Goal: Information Seeking & Learning: Learn about a topic

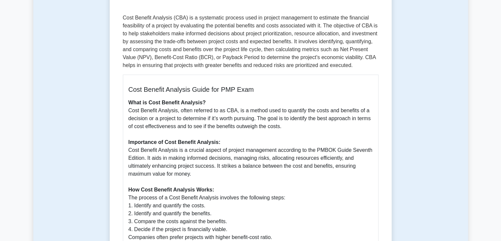
scroll to position [97, 0]
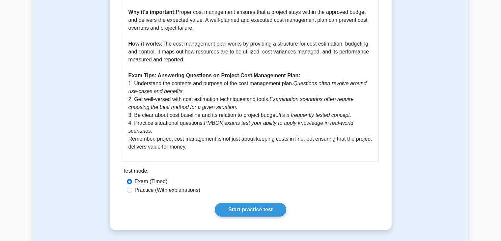
scroll to position [274, 0]
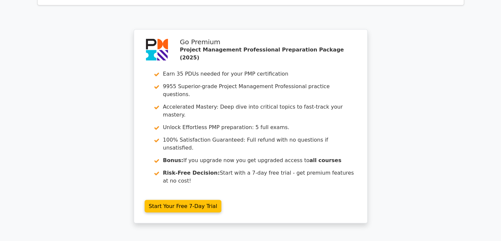
scroll to position [1272, 0]
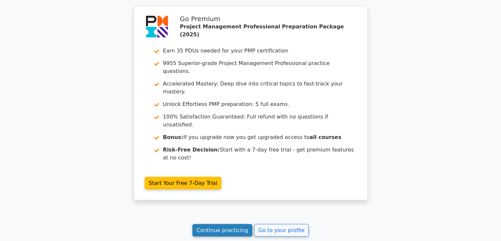
click at [209, 224] on link "Continue practicing" at bounding box center [222, 230] width 60 height 13
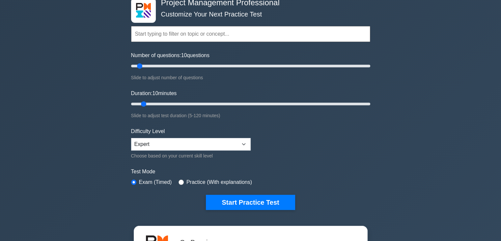
scroll to position [38, 0]
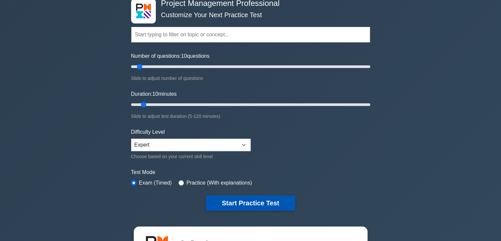
click at [227, 206] on button "Start Practice Test" at bounding box center [250, 202] width 89 height 15
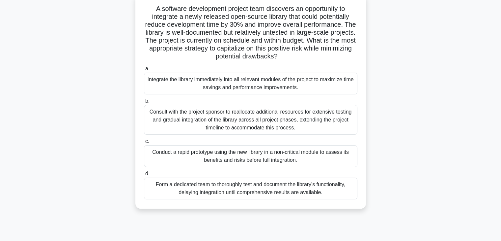
scroll to position [45, 0]
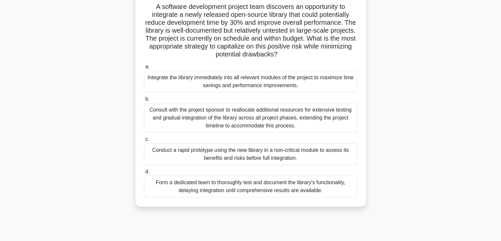
click at [208, 112] on div "Consult with the project sponsor to reallocate additional resources for extensi…" at bounding box center [251, 118] width 214 height 30
click at [144, 101] on input "b. Consult with the project sponsor to reallocate additional resources for exte…" at bounding box center [144, 99] width 0 height 4
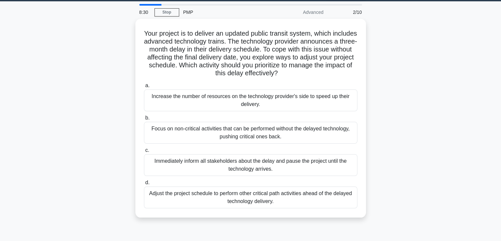
scroll to position [0, 0]
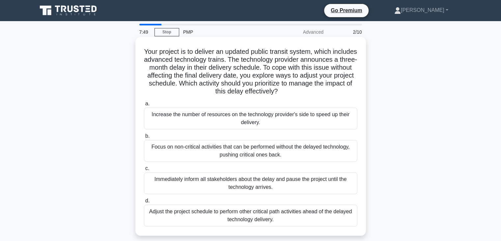
click at [193, 158] on div "Focus on non-critical activities that can be performed without the delayed tech…" at bounding box center [251, 151] width 214 height 22
click at [144, 138] on input "b. Focus on non-critical activities that can be performed without the delayed t…" at bounding box center [144, 136] width 0 height 4
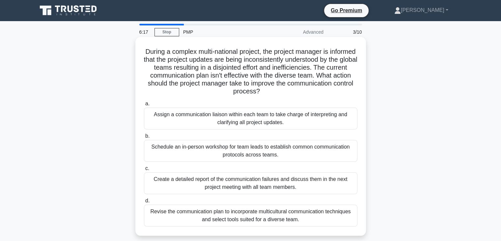
click at [246, 186] on div "Create a detailed report of the communication failures and discuss them in the …" at bounding box center [251, 183] width 214 height 22
click at [144, 170] on input "c. Create a detailed report of the communication failures and discuss them in t…" at bounding box center [144, 168] width 0 height 4
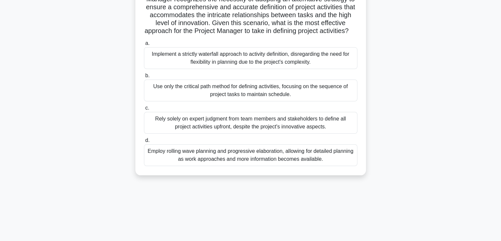
scroll to position [109, 0]
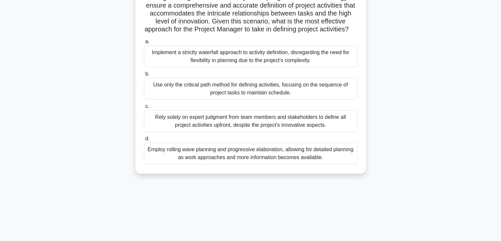
click at [246, 164] on div "Employ rolling wave planning and progressive elaboration, allowing for detailed…" at bounding box center [251, 153] width 214 height 22
click at [144, 141] on input "d. Employ rolling wave planning and progressive elaboration, allowing for detai…" at bounding box center [144, 138] width 0 height 4
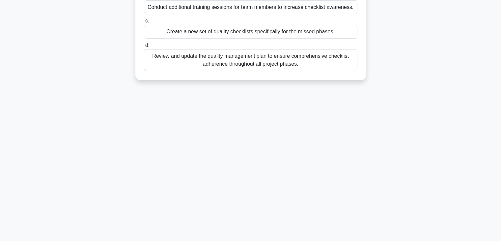
click at [246, 164] on div "4:53 Stop PMP Intermediate 4/10 During a project audit, you discover that certa…" at bounding box center [250, 79] width 435 height 330
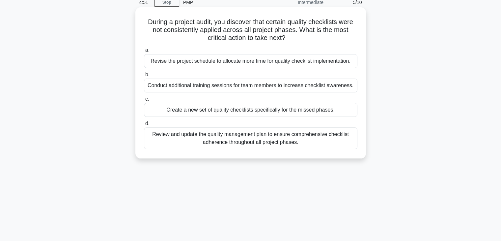
scroll to position [0, 0]
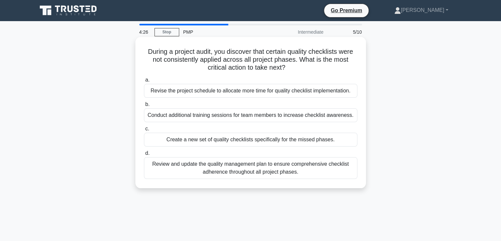
click at [202, 171] on div "Review and update the quality management plan to ensure comprehensive checklist…" at bounding box center [251, 168] width 214 height 22
click at [144, 155] on input "d. Review and update the quality management plan to ensure comprehensive checkl…" at bounding box center [144, 153] width 0 height 4
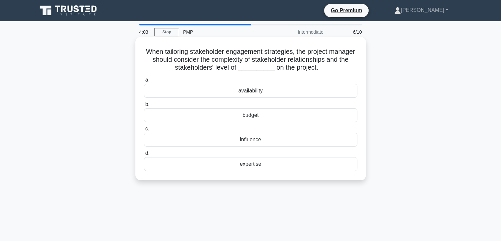
click at [224, 143] on div "influence" at bounding box center [251, 139] width 214 height 14
click at [144, 131] on input "c. influence" at bounding box center [144, 129] width 0 height 4
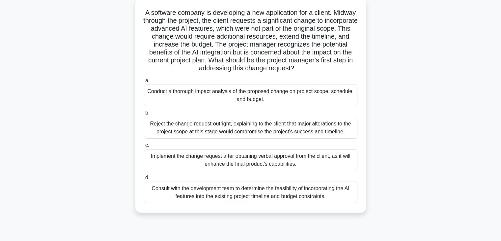
scroll to position [41, 0]
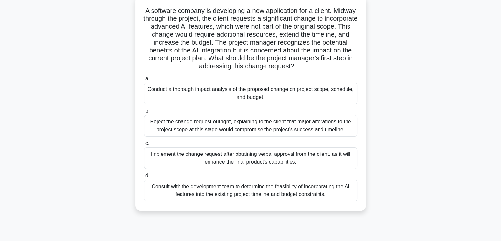
click at [188, 193] on div "Consult with the development team to determine the feasibility of incorporating…" at bounding box center [251, 190] width 214 height 22
click at [144, 178] on input "d. Consult with the development team to determine the feasibility of incorporat…" at bounding box center [144, 175] width 0 height 4
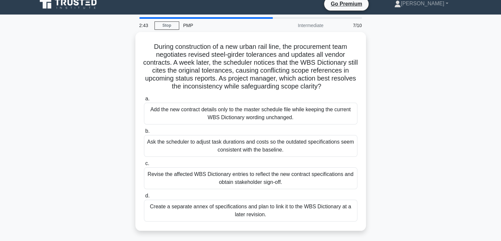
scroll to position [0, 0]
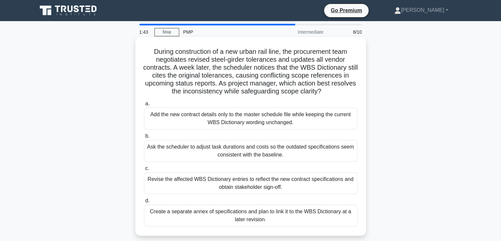
click at [191, 189] on div "Revise the affected WBS Dictionary entries to reflect the new contract specific…" at bounding box center [251, 183] width 214 height 22
click at [144, 170] on input "c. Revise the affected WBS Dictionary entries to reflect the new contract speci…" at bounding box center [144, 168] width 0 height 4
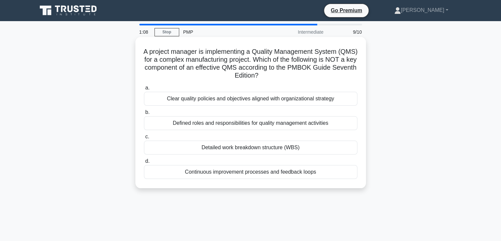
click at [201, 152] on div "Detailed work breakdown structure (WBS)" at bounding box center [251, 147] width 214 height 14
click at [144, 139] on input "c. Detailed work breakdown structure (WBS)" at bounding box center [144, 136] width 0 height 4
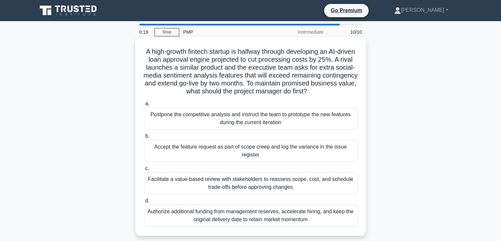
click at [229, 182] on div "Facilitate a value-based review with stakeholders to reassess scope, cost, and …" at bounding box center [251, 183] width 214 height 22
click at [144, 170] on input "c. Facilitate a value-based review with stakeholders to reassess scope, cost, a…" at bounding box center [144, 168] width 0 height 4
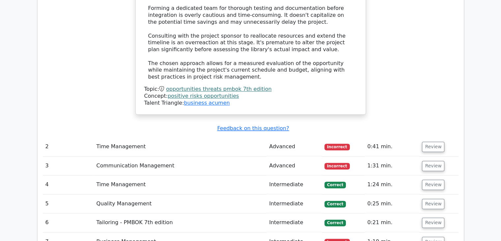
scroll to position [990, 0]
click at [429, 141] on button "Review" at bounding box center [433, 146] width 22 height 10
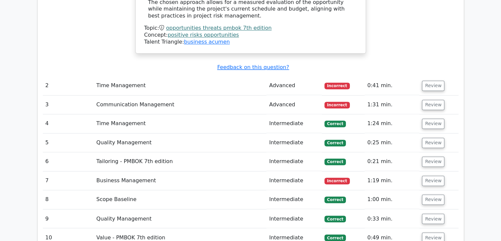
scroll to position [1054, 0]
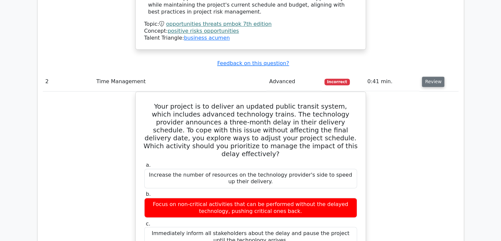
click at [424, 76] on button "Review" at bounding box center [433, 81] width 22 height 10
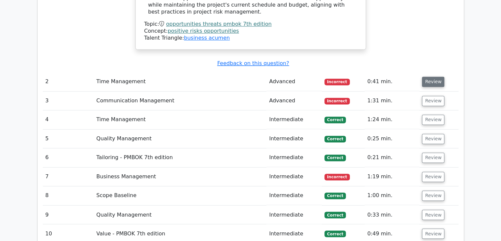
click at [424, 76] on button "Review" at bounding box center [433, 81] width 22 height 10
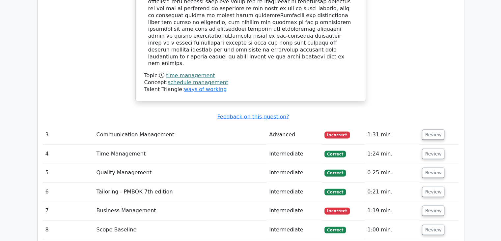
scroll to position [1410, 0]
click at [435, 129] on button "Review" at bounding box center [433, 134] width 22 height 10
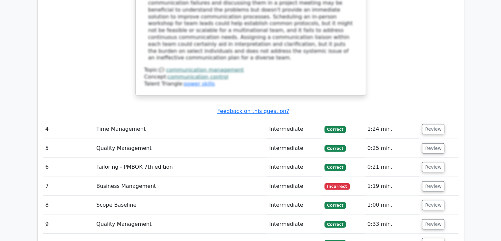
scroll to position [1824, 0]
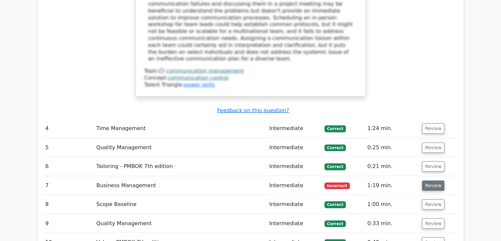
click at [427, 180] on button "Review" at bounding box center [433, 185] width 22 height 10
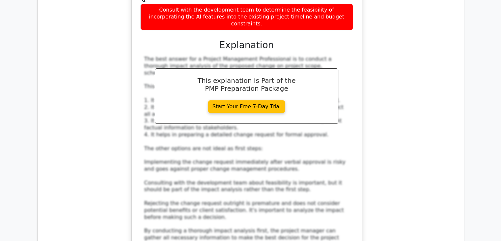
scroll to position [2225, 0]
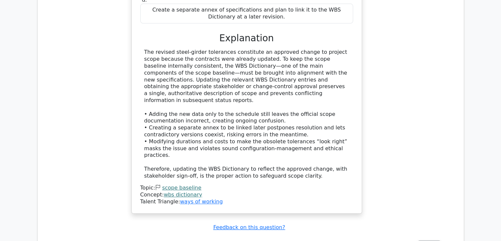
scroll to position [2687, 0]
click at [430, 240] on button "Review" at bounding box center [429, 245] width 22 height 10
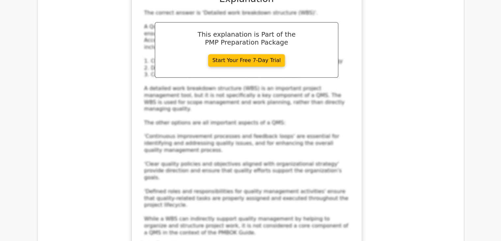
scroll to position [3090, 0]
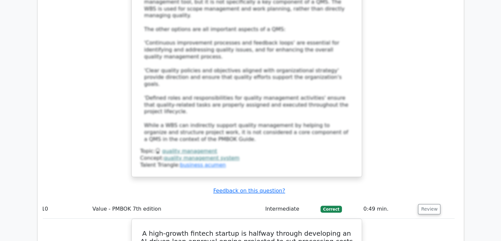
scroll to position [3183, 0]
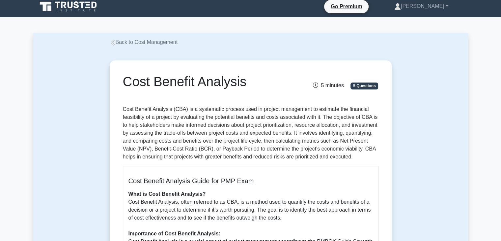
scroll to position [4, 0]
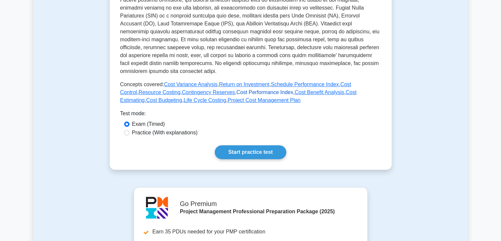
click at [237, 93] on link "Cost Performance Index" at bounding box center [265, 92] width 57 height 6
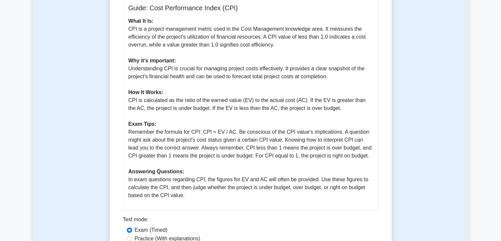
scroll to position [223, 0]
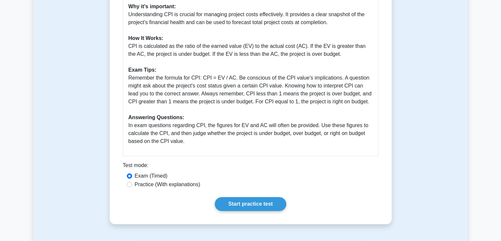
click at [272, 194] on div "Cost Performance Index 5 minutes 5 Questions Guide: Cost Performance Index (CPI…" at bounding box center [250, 32] width 277 height 377
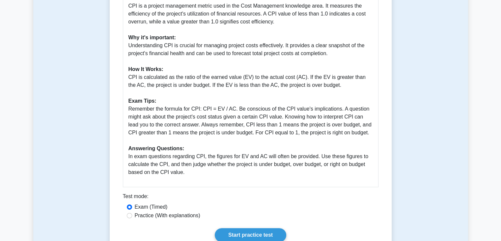
scroll to position [192, 0]
click at [245, 231] on link "Start practice test" at bounding box center [251, 234] width 72 height 14
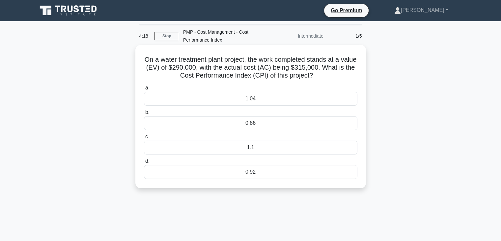
click at [257, 145] on div "1.1" at bounding box center [251, 147] width 214 height 14
click at [144, 139] on input "c. 1.1" at bounding box center [144, 136] width 0 height 4
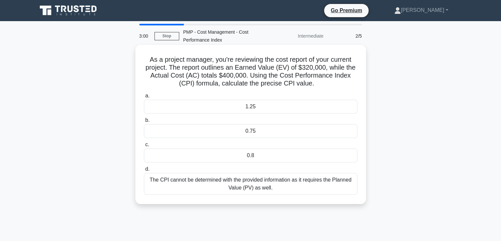
click at [251, 110] on div "1.25" at bounding box center [251, 107] width 214 height 14
click at [144, 98] on input "a. 1.25" at bounding box center [144, 96] width 0 height 4
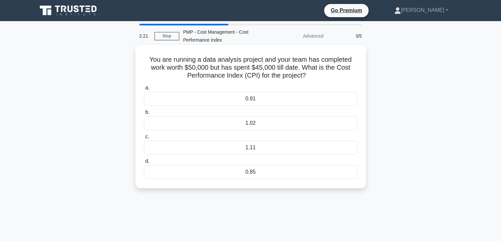
click at [256, 98] on div "0.91" at bounding box center [251, 99] width 214 height 14
click at [144, 90] on input "a. 0.91" at bounding box center [144, 88] width 0 height 4
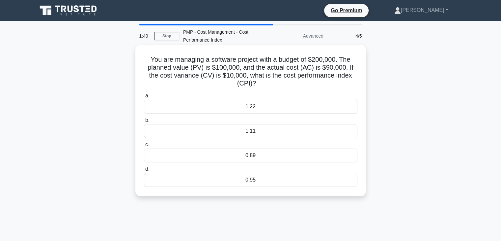
click at [254, 134] on div "1.11" at bounding box center [251, 131] width 214 height 14
click at [144, 122] on input "b. 1.11" at bounding box center [144, 120] width 0 height 4
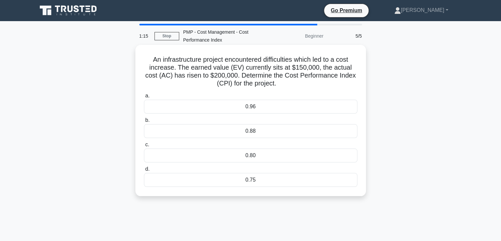
click at [232, 179] on div "0.75" at bounding box center [251, 180] width 214 height 14
click at [144, 171] on input "d. 0.75" at bounding box center [144, 169] width 0 height 4
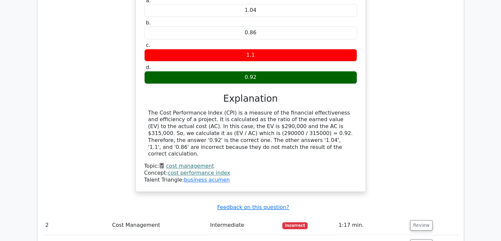
scroll to position [605, 0]
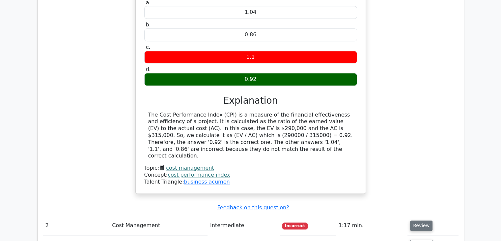
click at [417, 220] on button "Review" at bounding box center [421, 225] width 22 height 10
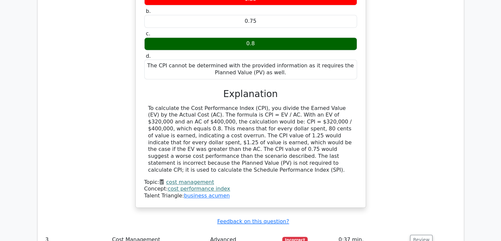
scroll to position [908, 0]
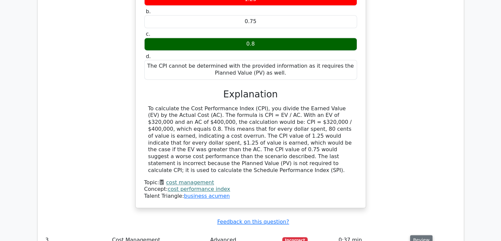
click at [418, 235] on button "Review" at bounding box center [421, 240] width 22 height 10
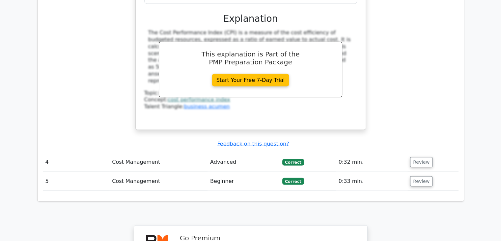
scroll to position [1280, 0]
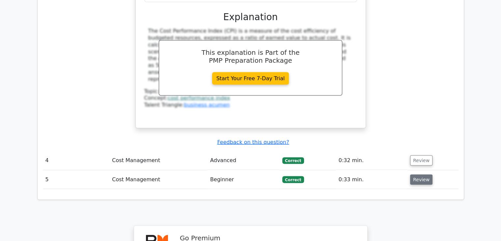
click at [422, 174] on button "Review" at bounding box center [421, 179] width 22 height 10
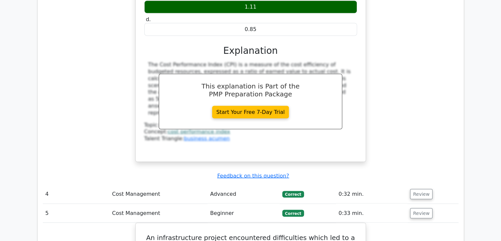
scroll to position [1246, 0]
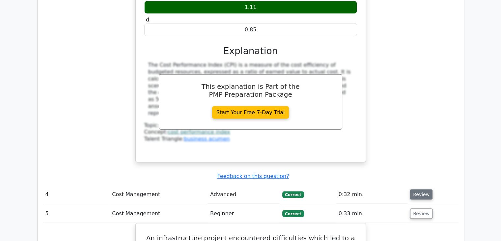
click at [414, 189] on button "Review" at bounding box center [421, 194] width 22 height 10
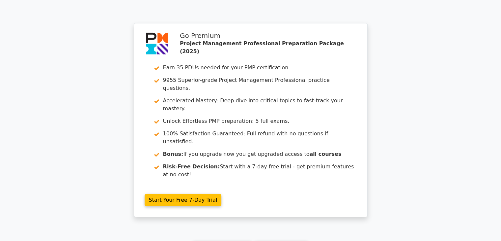
scroll to position [2097, 0]
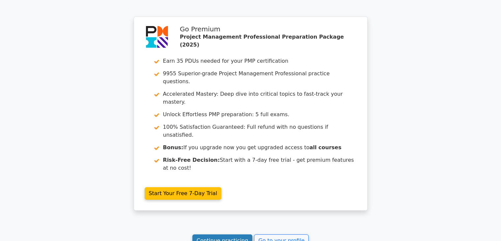
click at [228, 234] on link "Continue practicing" at bounding box center [222, 240] width 60 height 13
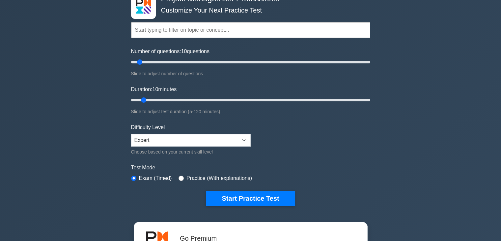
scroll to position [43, 0]
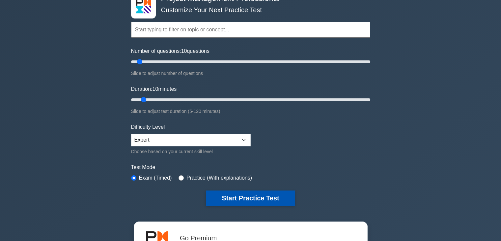
click at [254, 195] on button "Start Practice Test" at bounding box center [250, 197] width 89 height 15
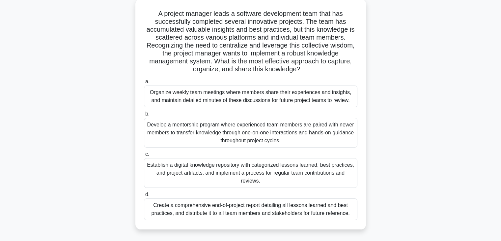
scroll to position [39, 0]
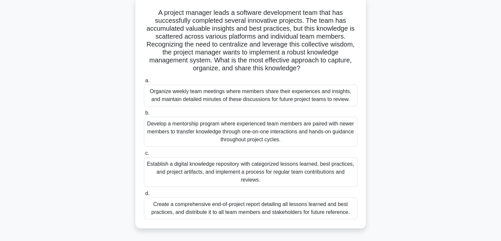
click at [250, 173] on div "Establish a digital knowledge repository with categorized lessons learned, best…" at bounding box center [251, 172] width 214 height 30
click at [144, 155] on input "c. Establish a digital knowledge repository with categorized lessons learned, b…" at bounding box center [144, 153] width 0 height 4
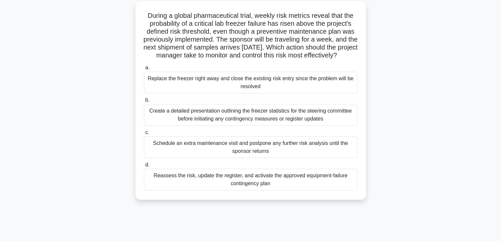
scroll to position [38, 0]
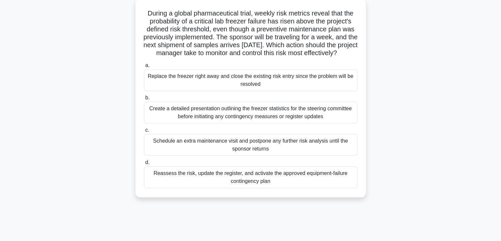
click at [175, 184] on div "Reassess the risk, update the register, and activate the approved equipment-fai…" at bounding box center [251, 177] width 214 height 22
click at [144, 164] on input "d. Reassess the risk, update the register, and activate the approved equipment-…" at bounding box center [144, 162] width 0 height 4
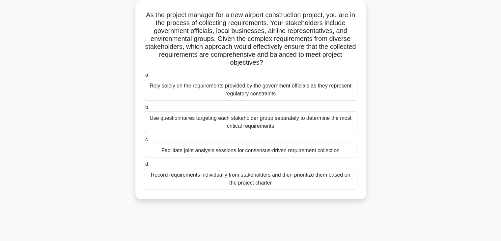
scroll to position [0, 0]
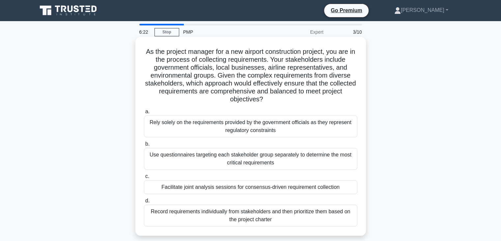
click at [167, 215] on div "Record requirements individually from stakeholders and then prioritize them bas…" at bounding box center [251, 215] width 214 height 22
click at [144, 203] on input "d. Record requirements individually from stakeholders and then prioritize them …" at bounding box center [144, 200] width 0 height 4
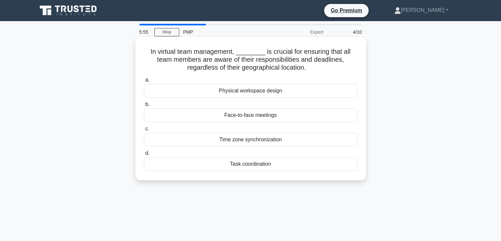
click at [218, 160] on div "Task coordination" at bounding box center [251, 164] width 214 height 14
click at [144, 155] on input "d. Task coordination" at bounding box center [144, 153] width 0 height 4
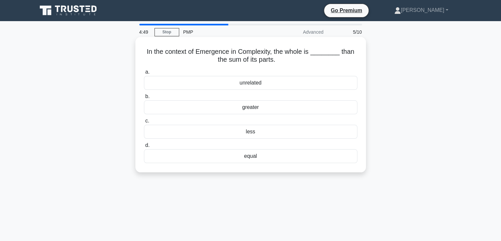
click at [238, 113] on div "greater" at bounding box center [251, 107] width 214 height 14
click at [144, 99] on input "b. greater" at bounding box center [144, 96] width 0 height 4
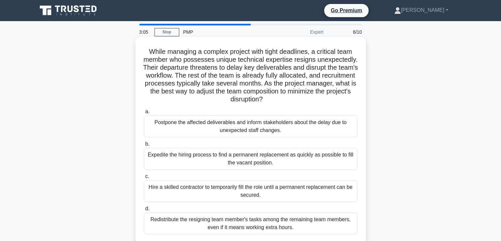
click at [182, 197] on div "Hire a skilled contractor to temporarily fill the role until a permanent replac…" at bounding box center [251, 191] width 214 height 22
click at [144, 178] on input "c. Hire a skilled contractor to temporarily fill the role until a permanent rep…" at bounding box center [144, 176] width 0 height 4
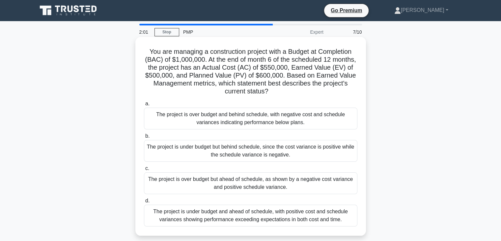
click at [184, 215] on div "The project is under budget and ahead of schedule, with positive cost and sched…" at bounding box center [251, 215] width 214 height 22
click at [144, 203] on input "d. The project is under budget and ahead of schedule, with positive cost and sc…" at bounding box center [144, 200] width 0 height 4
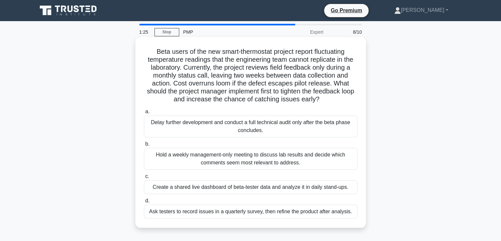
click at [246, 185] on div "Create a shared live dashboard of beta-tester data and analyze it in daily stan…" at bounding box center [251, 187] width 214 height 14
click at [144, 178] on input "c. Create a shared live dashboard of beta-tester data and analyze it in daily s…" at bounding box center [144, 176] width 0 height 4
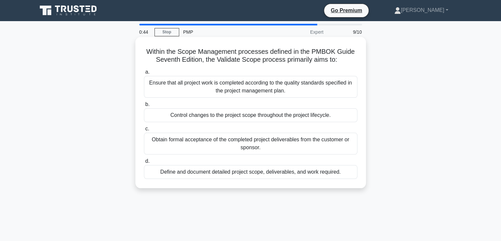
click at [247, 171] on div "Define and document detailed project scope, deliverables, and work required." at bounding box center [251, 172] width 214 height 14
click at [144, 163] on input "d. Define and document detailed project scope, deliverables, and work required." at bounding box center [144, 161] width 0 height 4
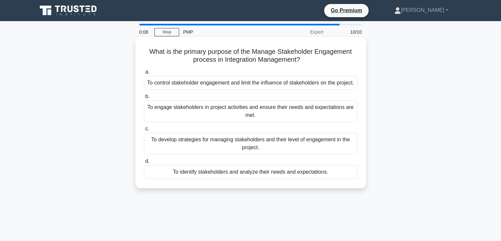
click at [232, 178] on div "To identify stakeholders and analyze their needs and expectations." at bounding box center [251, 172] width 214 height 14
click at [144, 163] on input "d. To identify stakeholders and analyze their needs and expectations." at bounding box center [144, 161] width 0 height 4
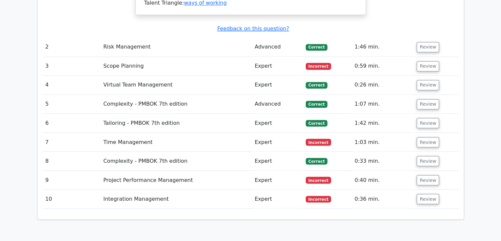
scroll to position [1132, 0]
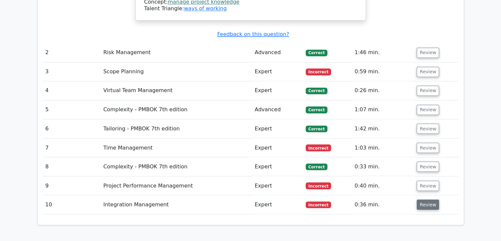
click at [427, 199] on button "Review" at bounding box center [428, 204] width 22 height 10
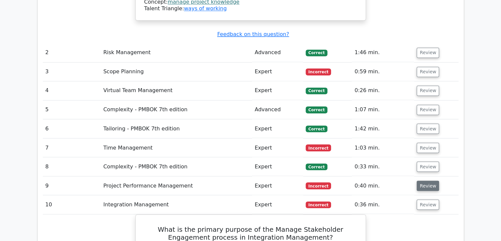
click at [420, 180] on button "Review" at bounding box center [428, 185] width 22 height 10
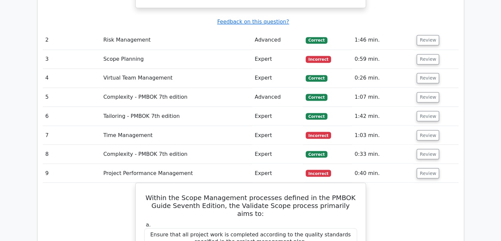
scroll to position [1145, 0]
click at [423, 148] on button "Review" at bounding box center [428, 153] width 22 height 10
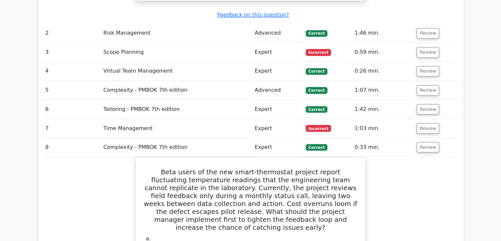
scroll to position [1151, 0]
click at [424, 123] on button "Review" at bounding box center [428, 128] width 22 height 10
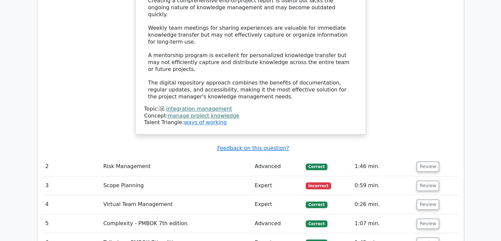
scroll to position [1018, 0]
click at [425, 233] on td "Review" at bounding box center [436, 242] width 44 height 19
click at [427, 237] on button "Review" at bounding box center [428, 242] width 22 height 10
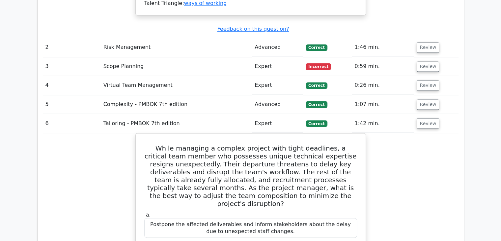
scroll to position [1138, 0]
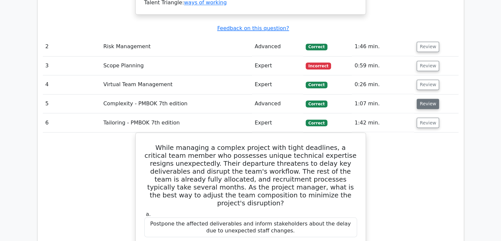
click at [422, 99] on button "Review" at bounding box center [428, 104] width 22 height 10
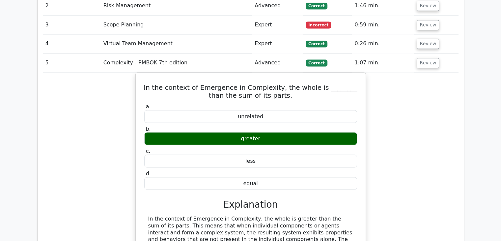
scroll to position [1181, 0]
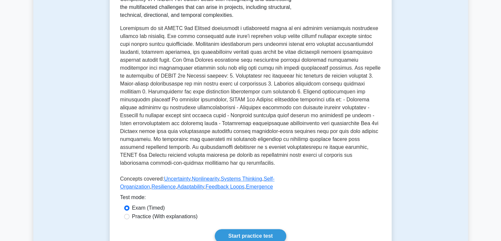
scroll to position [151, 0]
